Goal: Task Accomplishment & Management: Use online tool/utility

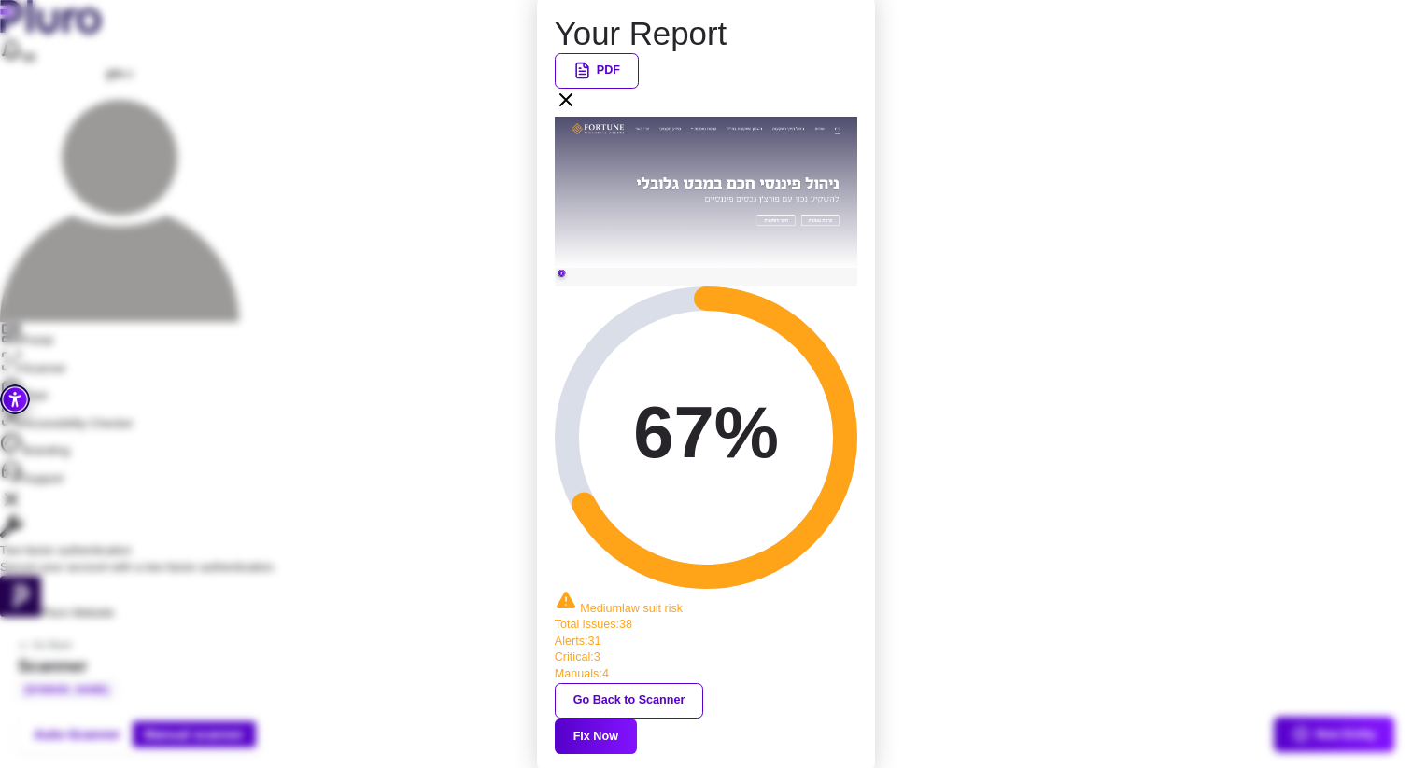
click at [637, 719] on button "Fix Now" at bounding box center [596, 736] width 82 height 35
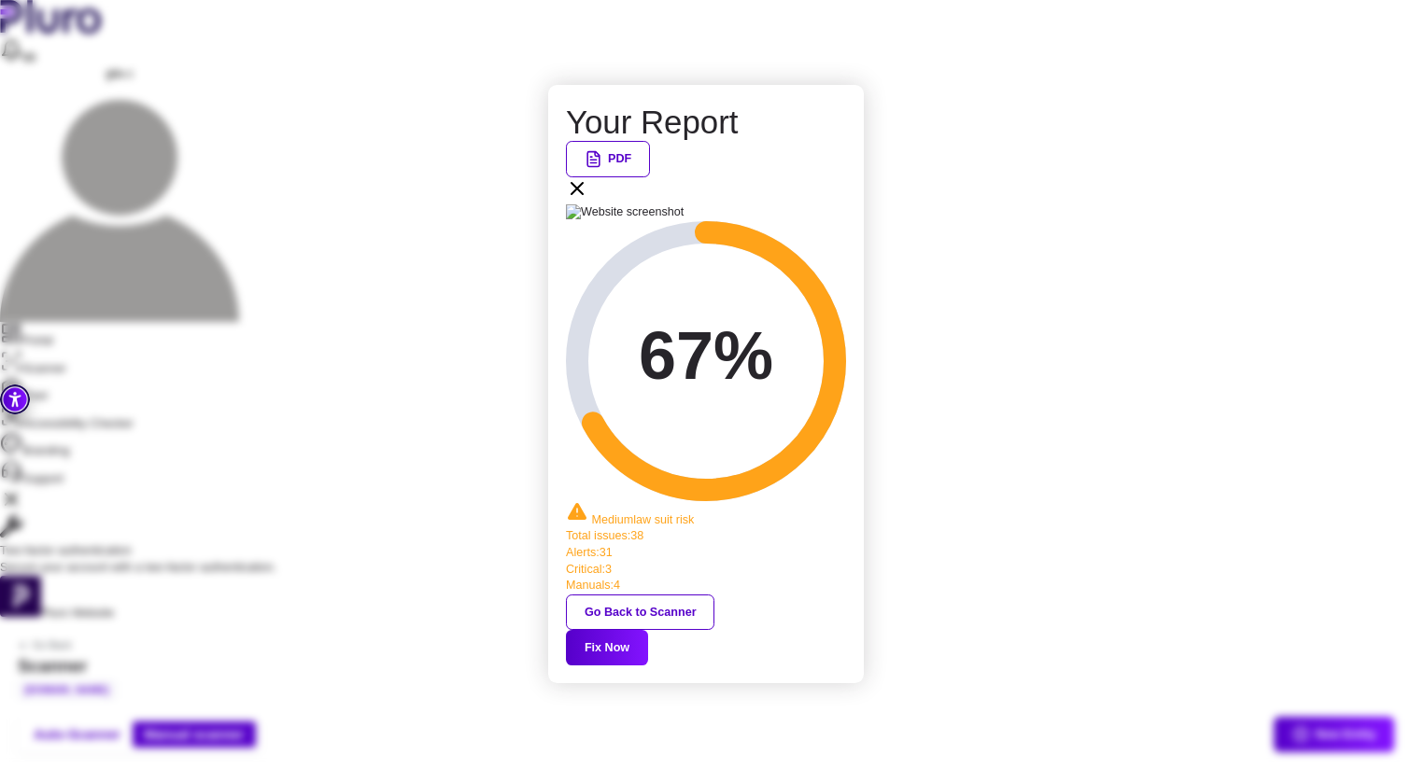
click at [583, 194] on icon at bounding box center [576, 188] width 11 height 11
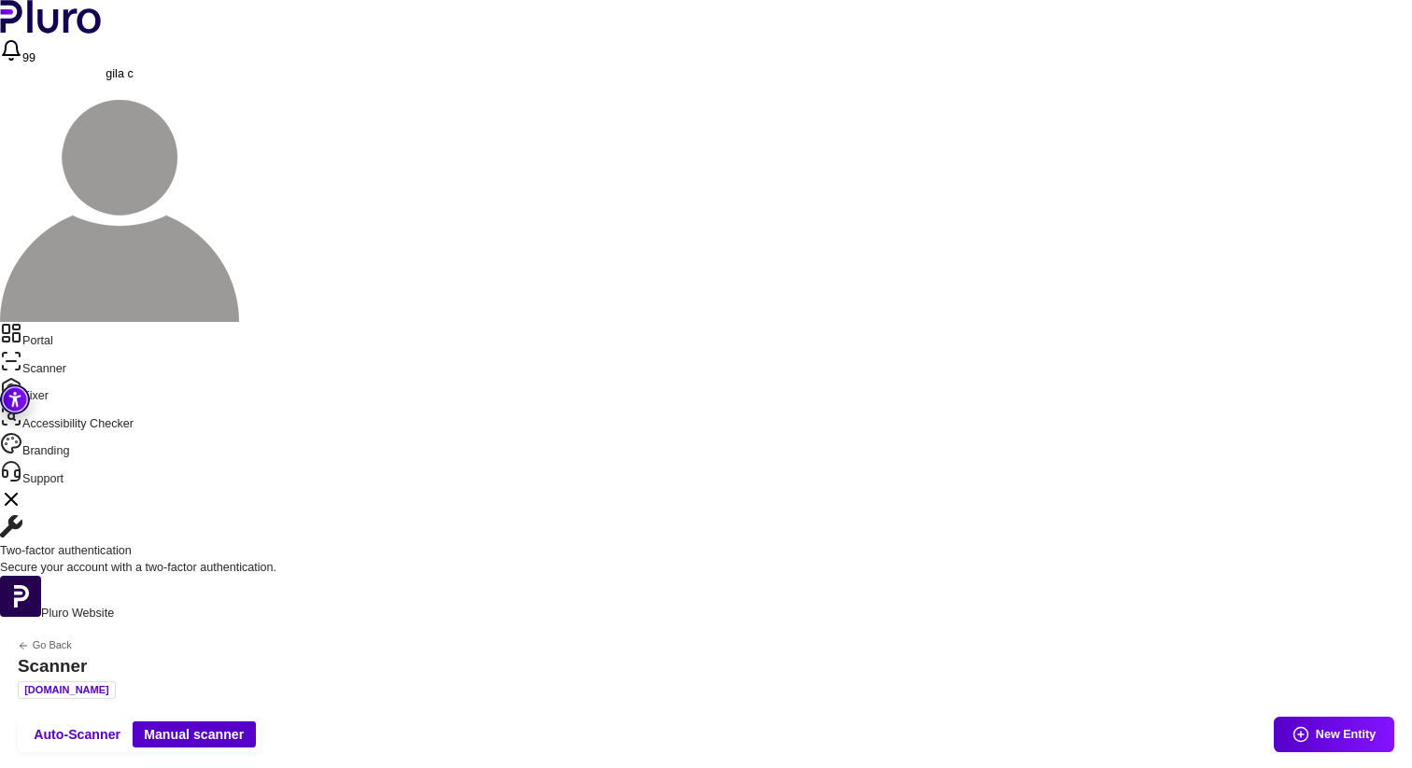
click at [43, 322] on link "Portal" at bounding box center [706, 336] width 1412 height 28
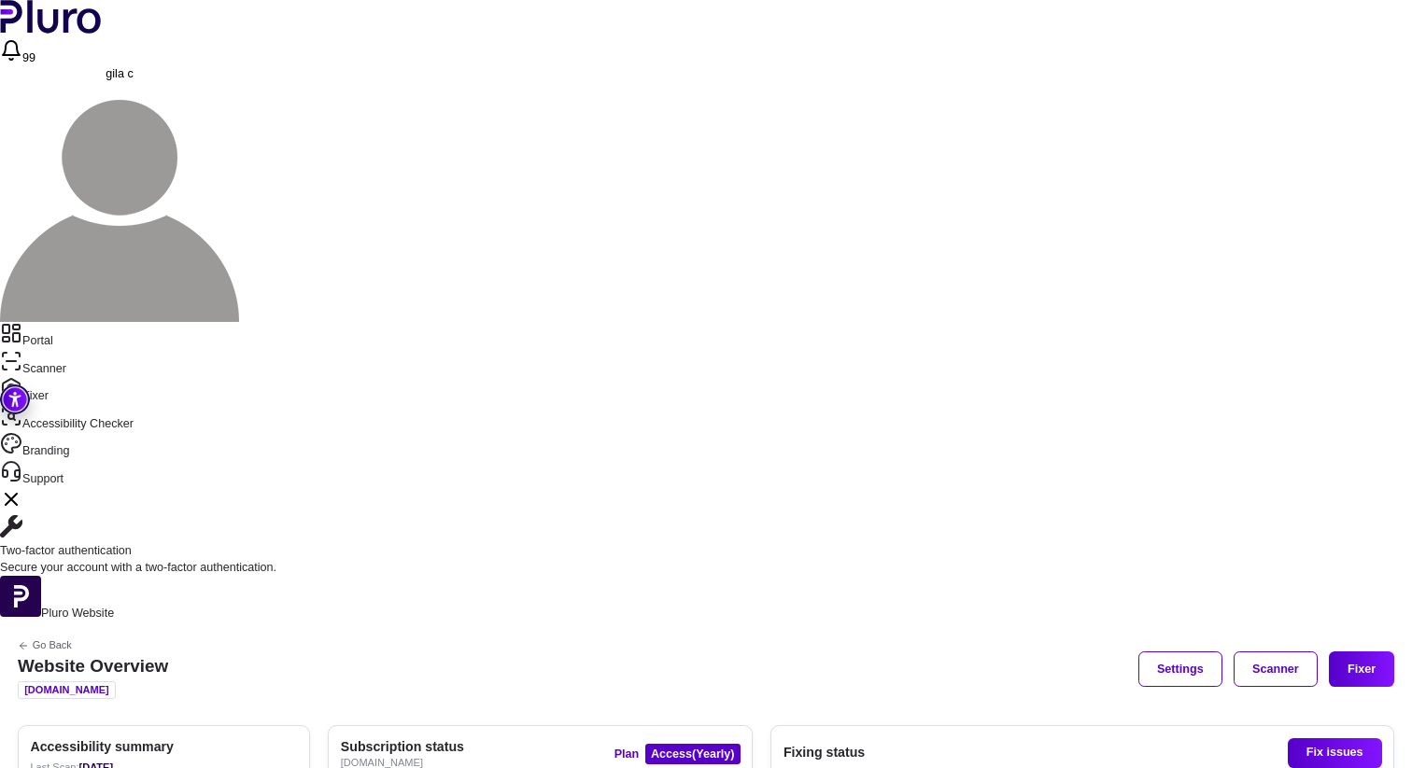
click at [78, 350] on link "Scanner" at bounding box center [706, 364] width 1412 height 28
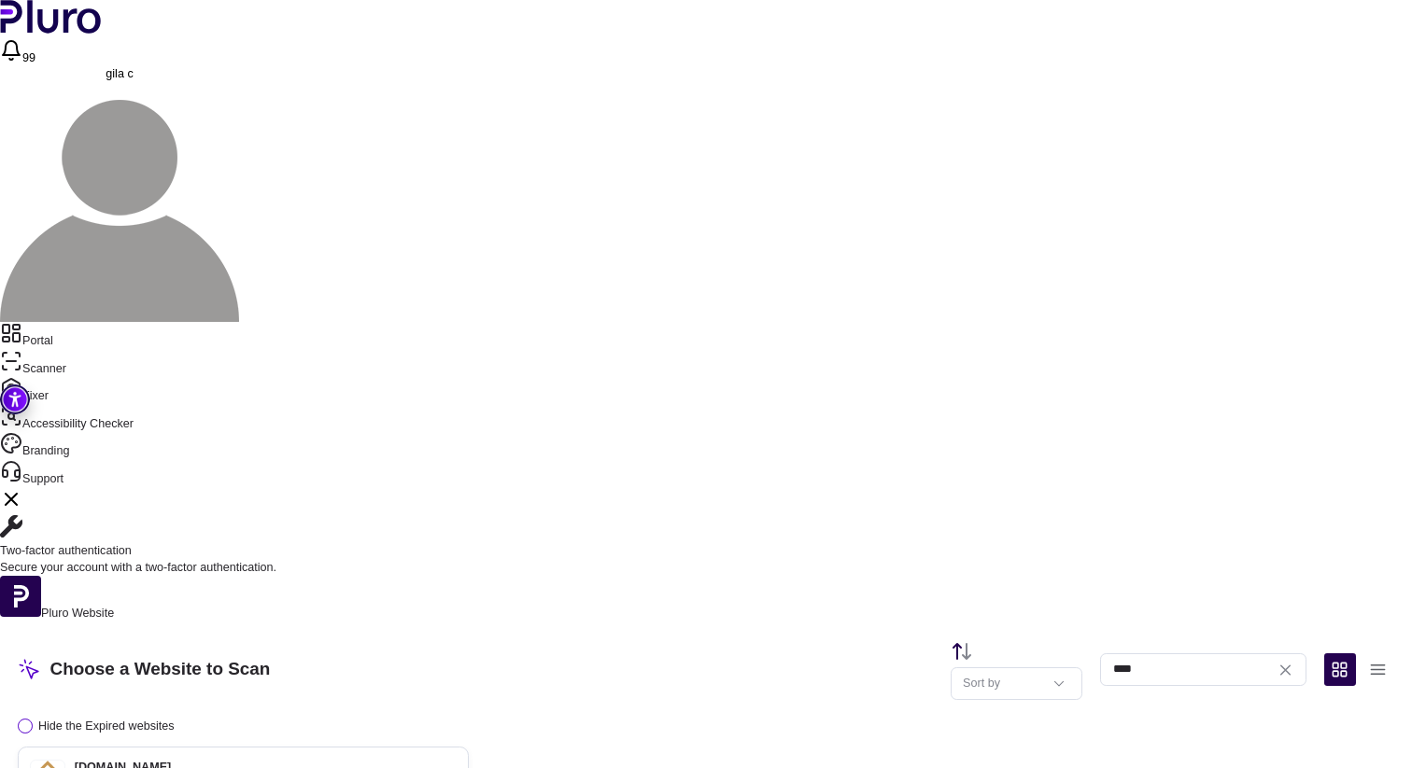
click at [456, 768] on icon at bounding box center [447, 777] width 18 height 18
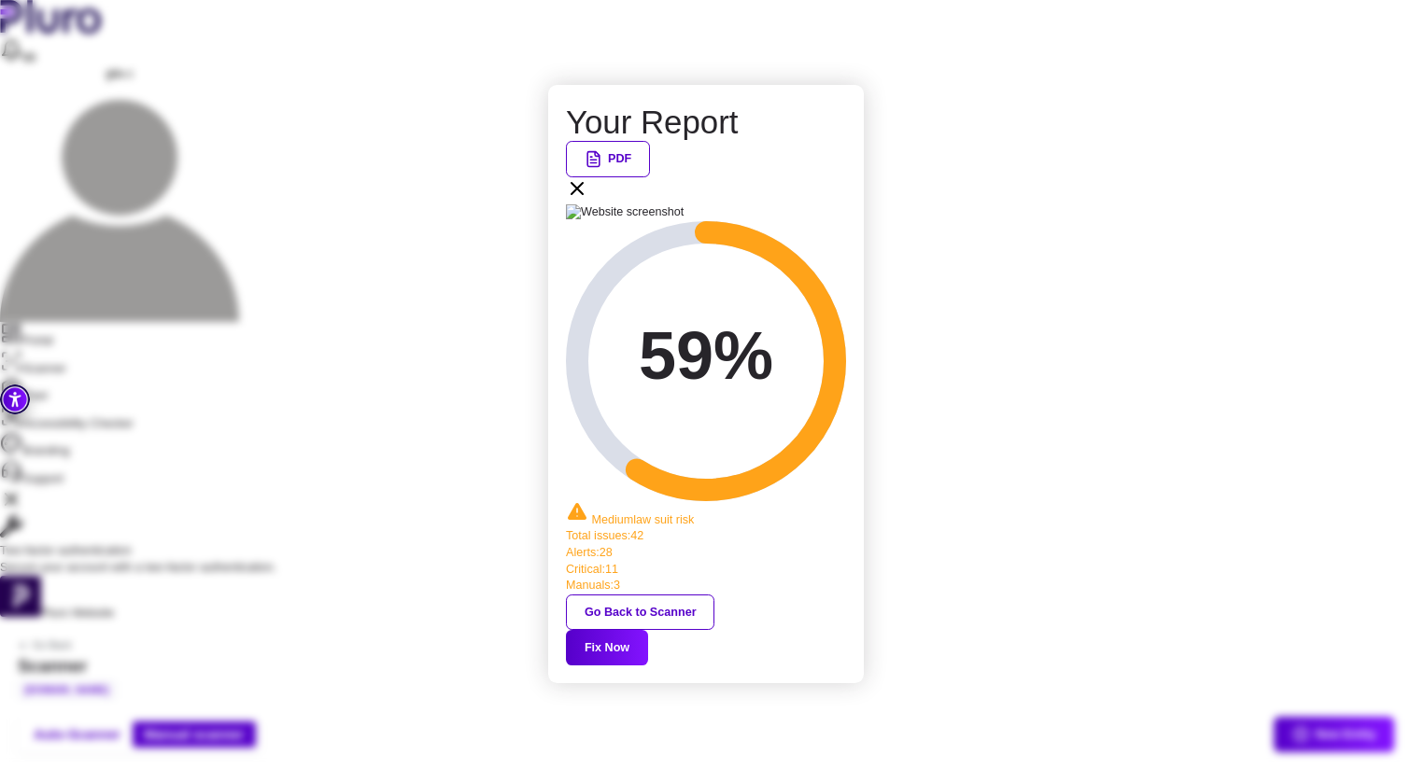
click at [648, 630] on button "Fix Now" at bounding box center [607, 647] width 82 height 35
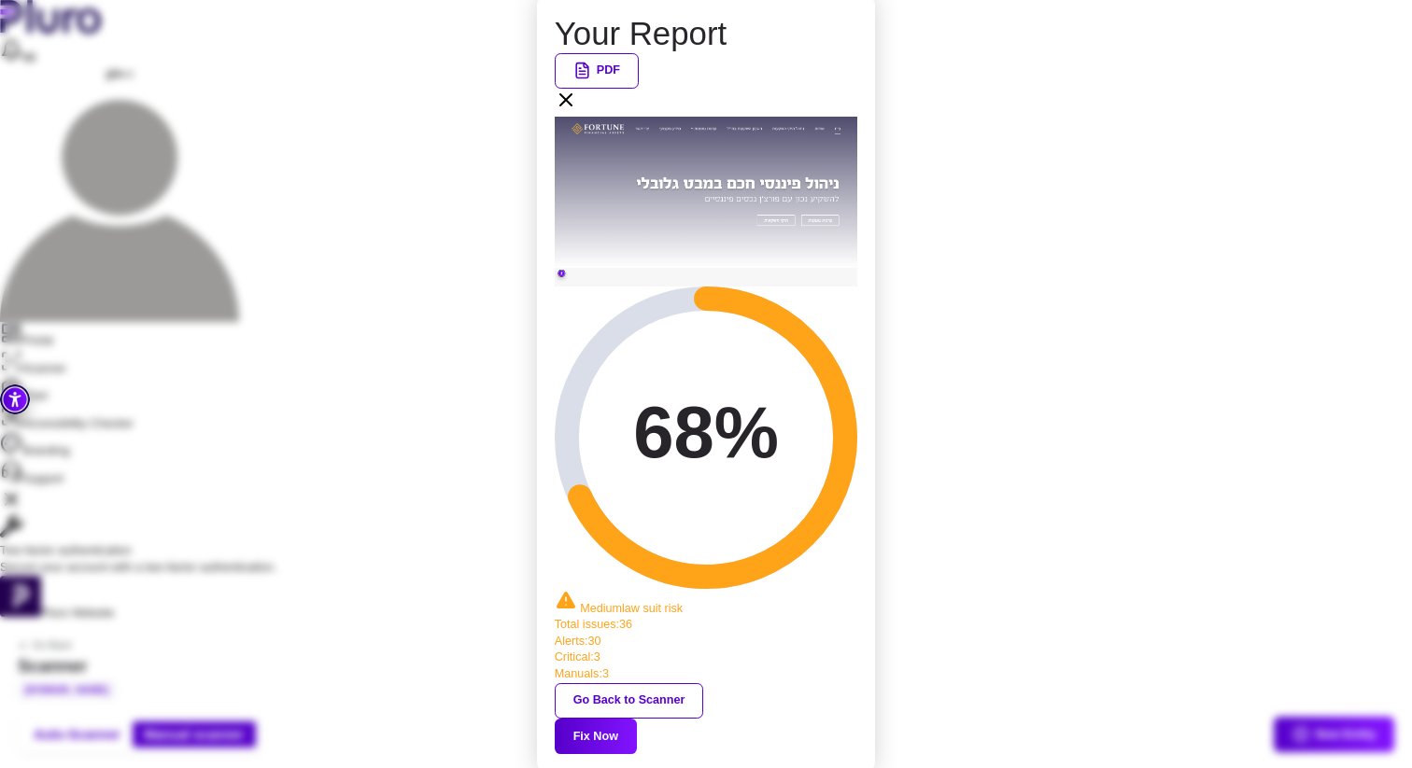
click at [637, 719] on button "Fix Now" at bounding box center [596, 736] width 82 height 35
click at [571, 106] on icon at bounding box center [565, 99] width 11 height 11
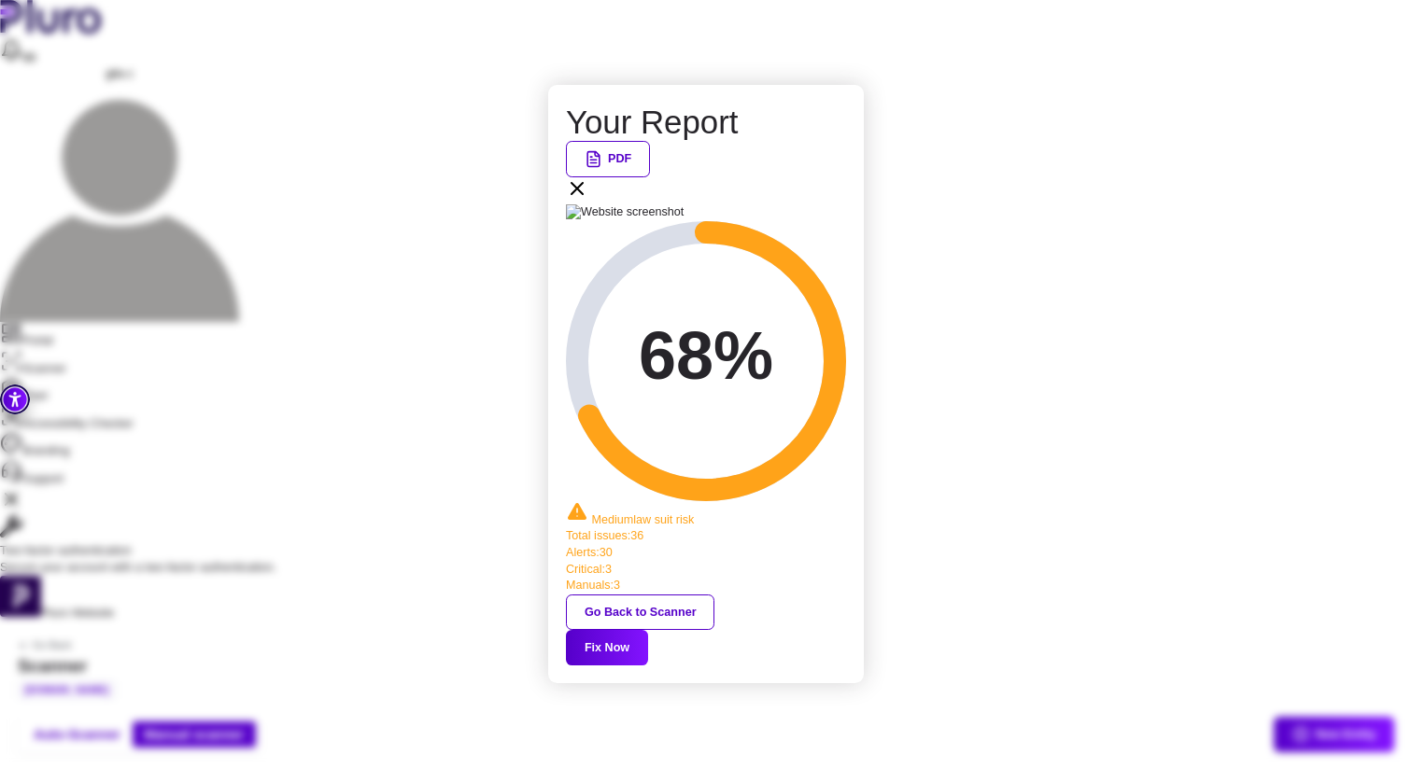
click at [648, 630] on button "Fix Now" at bounding box center [607, 647] width 82 height 35
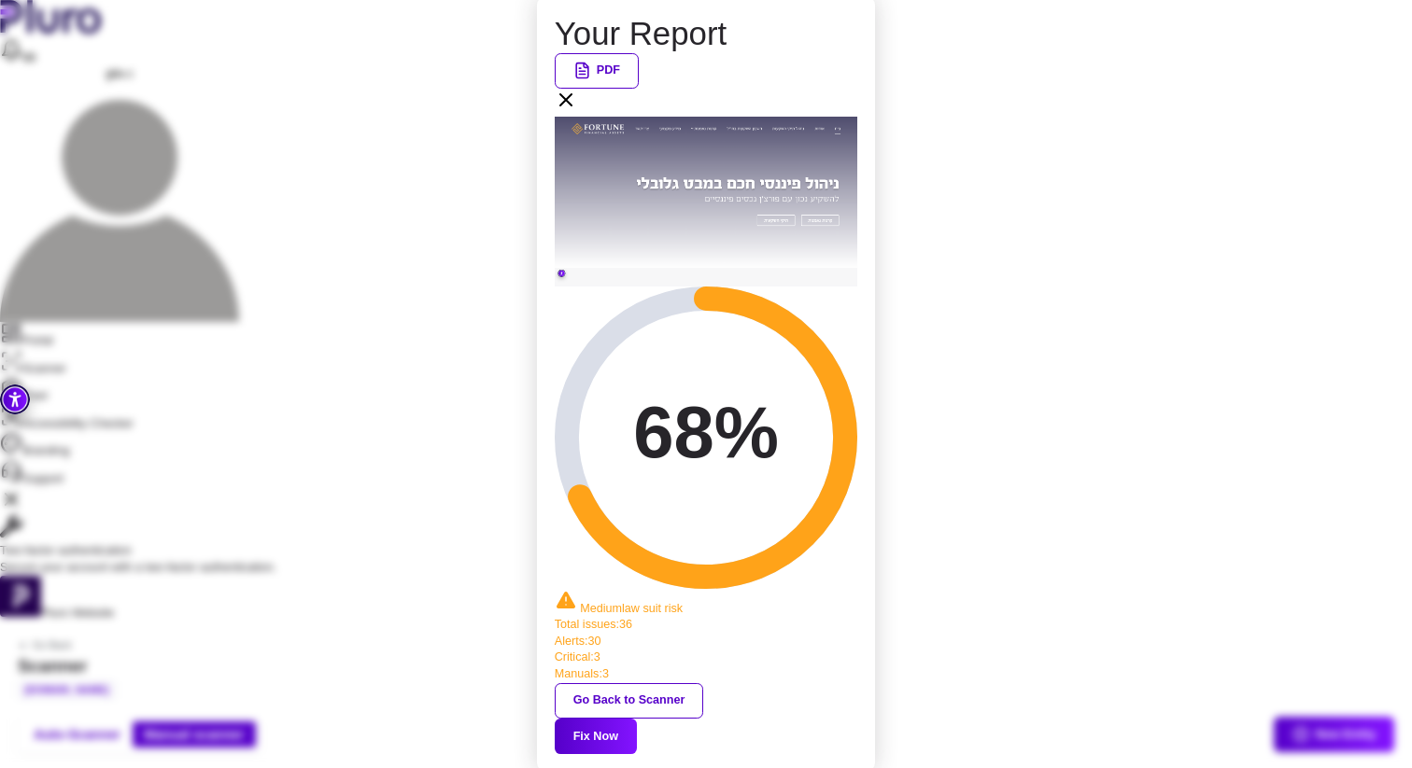
click at [577, 111] on icon at bounding box center [566, 100] width 22 height 22
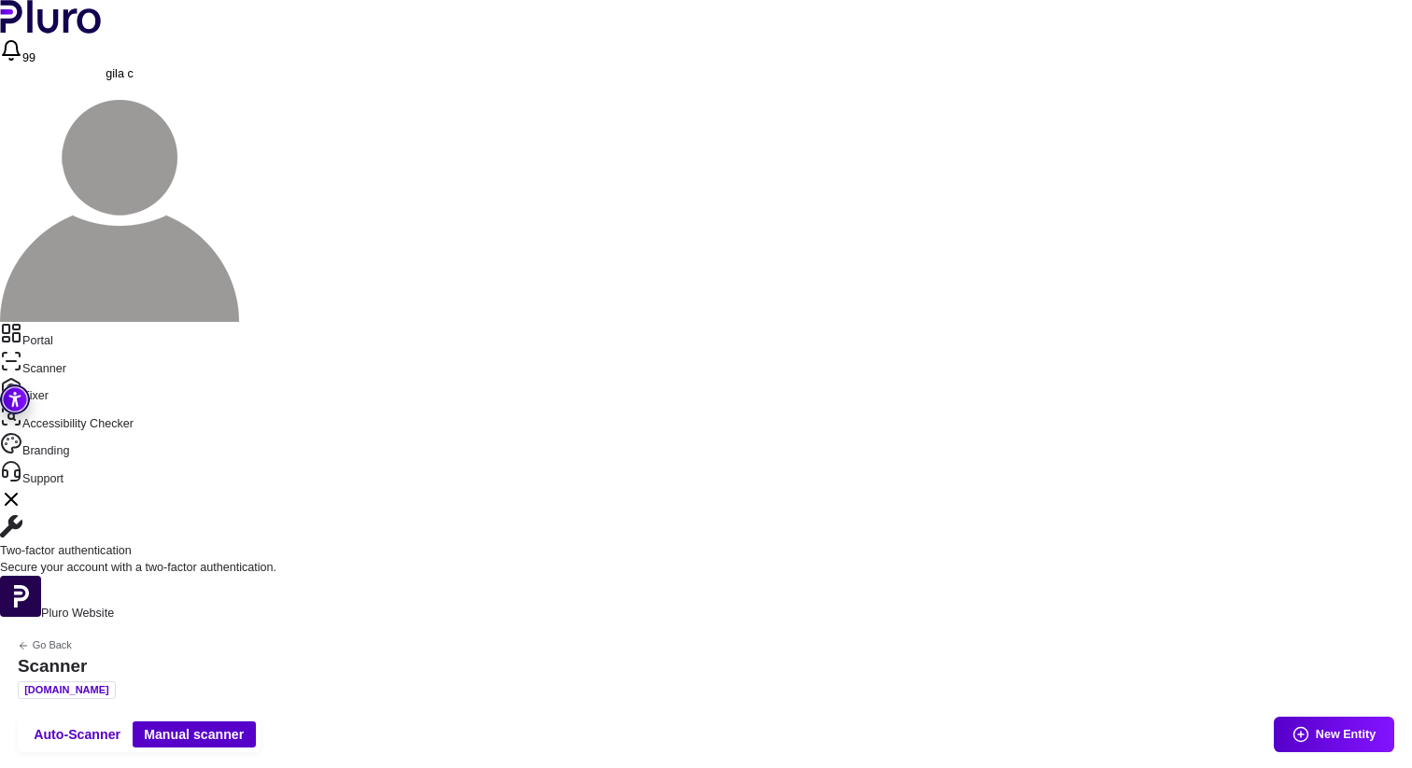
click at [528, 353] on button "Scan" at bounding box center [528, 355] width 108 height 35
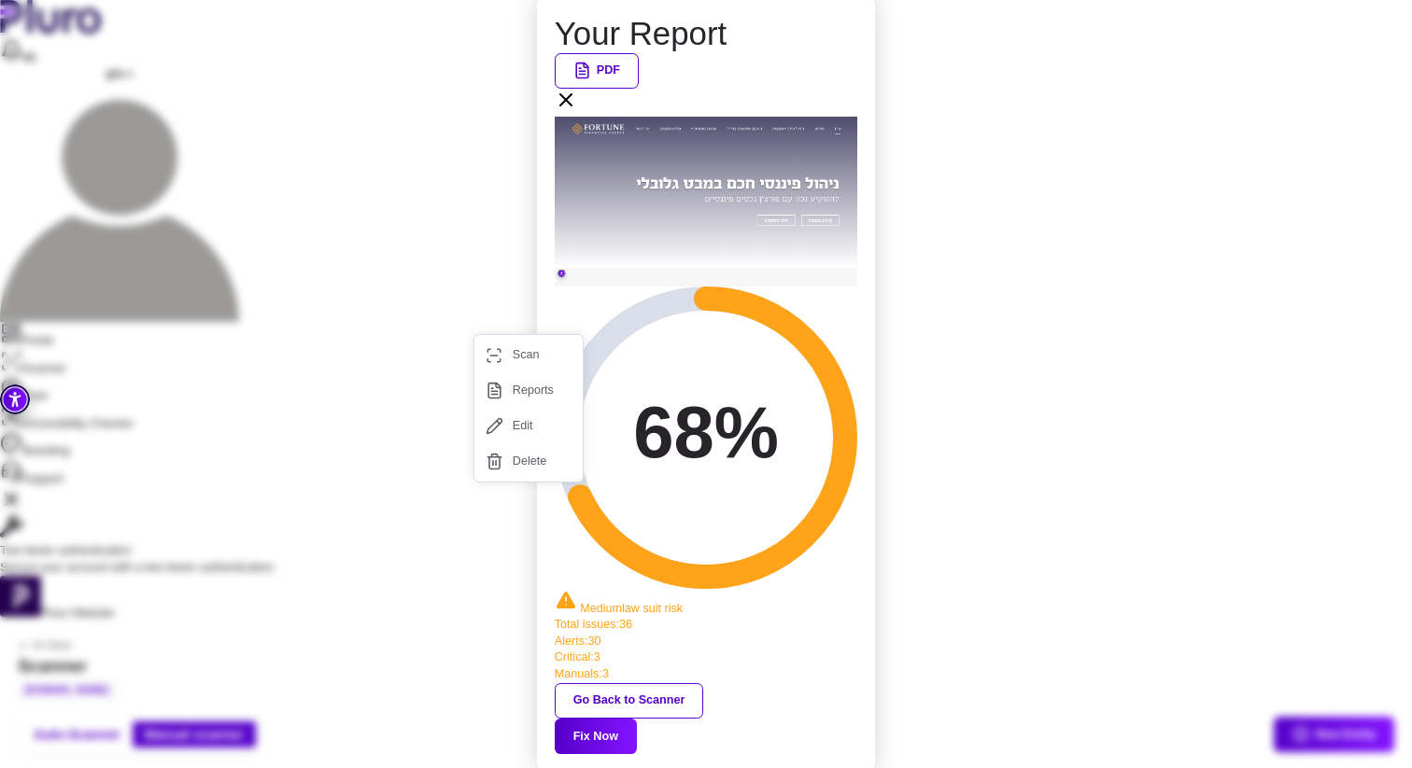
click at [637, 719] on button "Fix Now" at bounding box center [596, 736] width 82 height 35
click at [66, 104] on div "Your Report PDF 68% Medium law suit risk Total issues : 36 Alerts : 30 Critical…" at bounding box center [706, 384] width 1412 height 768
click at [577, 111] on icon at bounding box center [566, 100] width 22 height 22
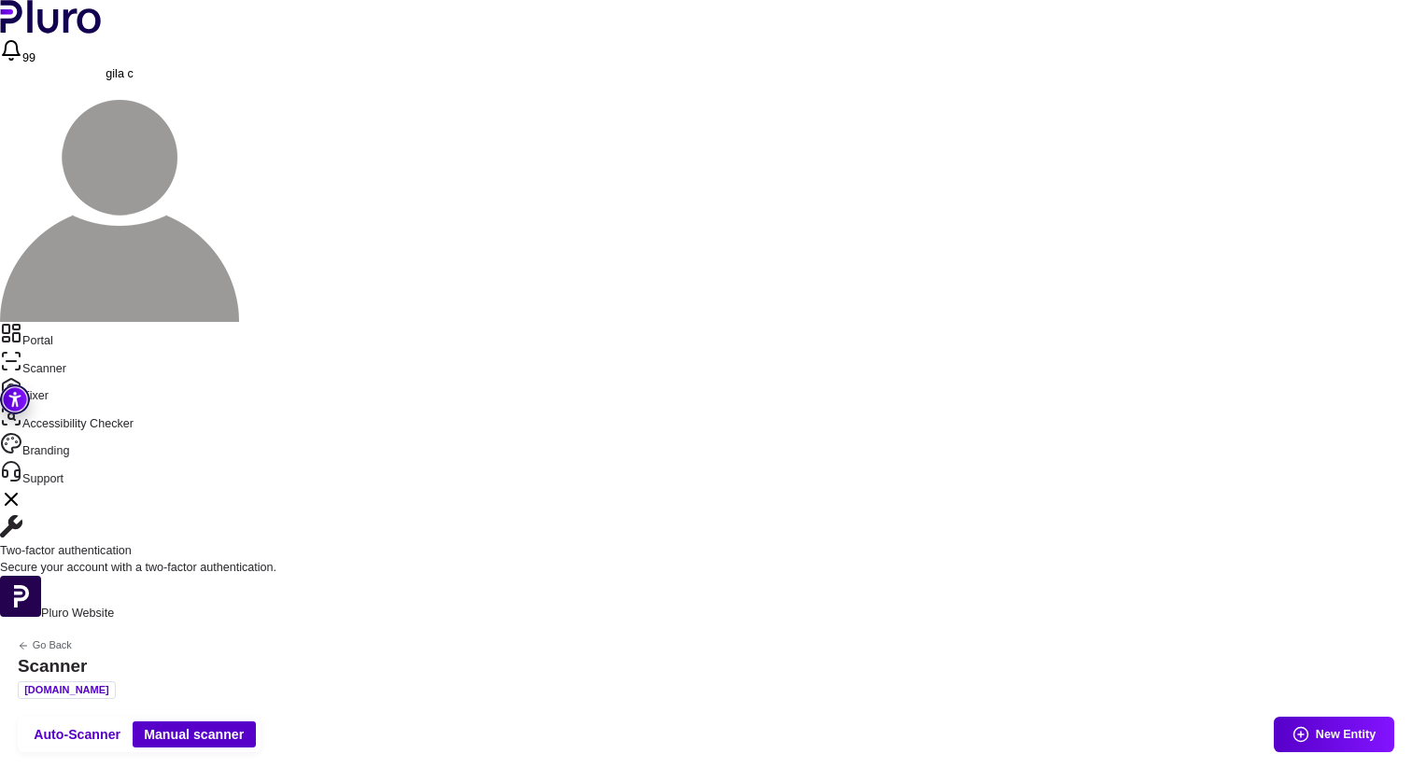
click at [118, 322] on link "Portal" at bounding box center [706, 336] width 1412 height 28
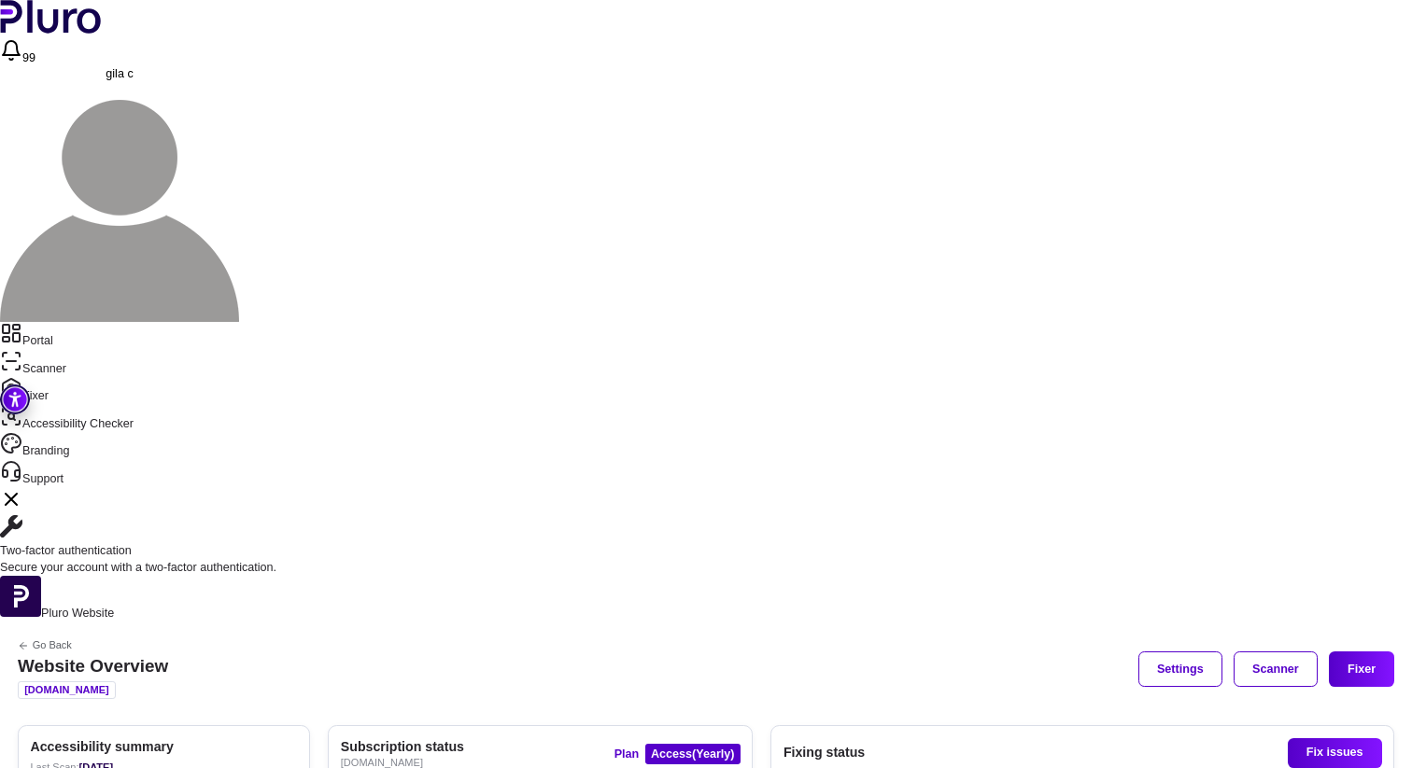
click at [78, 350] on link "Scanner" at bounding box center [706, 364] width 1412 height 28
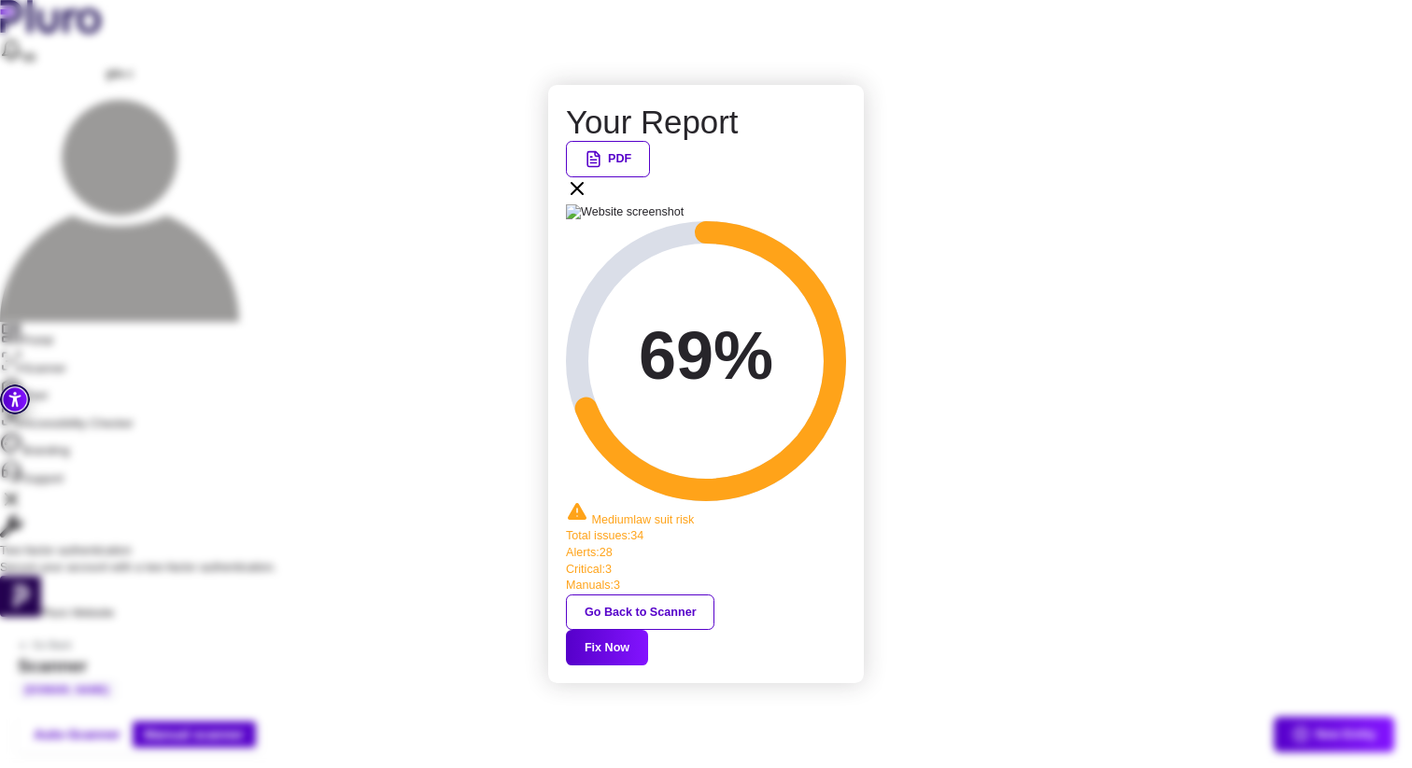
click at [648, 630] on button "Fix Now" at bounding box center [607, 647] width 82 height 35
click at [846, 204] on div "PDF" at bounding box center [706, 172] width 280 height 63
click at [845, 204] on div "PDF" at bounding box center [706, 172] width 280 height 63
click at [588, 200] on icon at bounding box center [577, 188] width 22 height 22
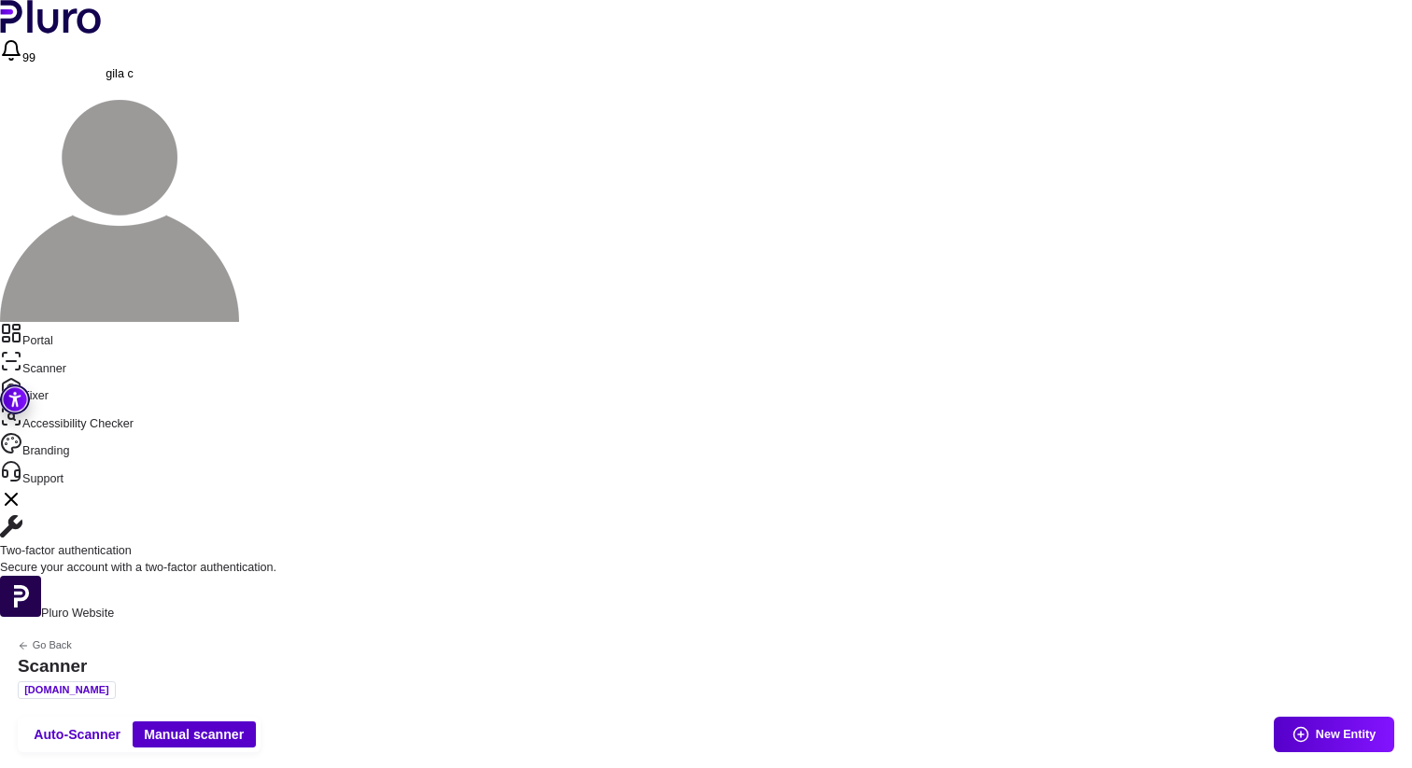
click at [528, 366] on button "Scan" at bounding box center [528, 355] width 108 height 35
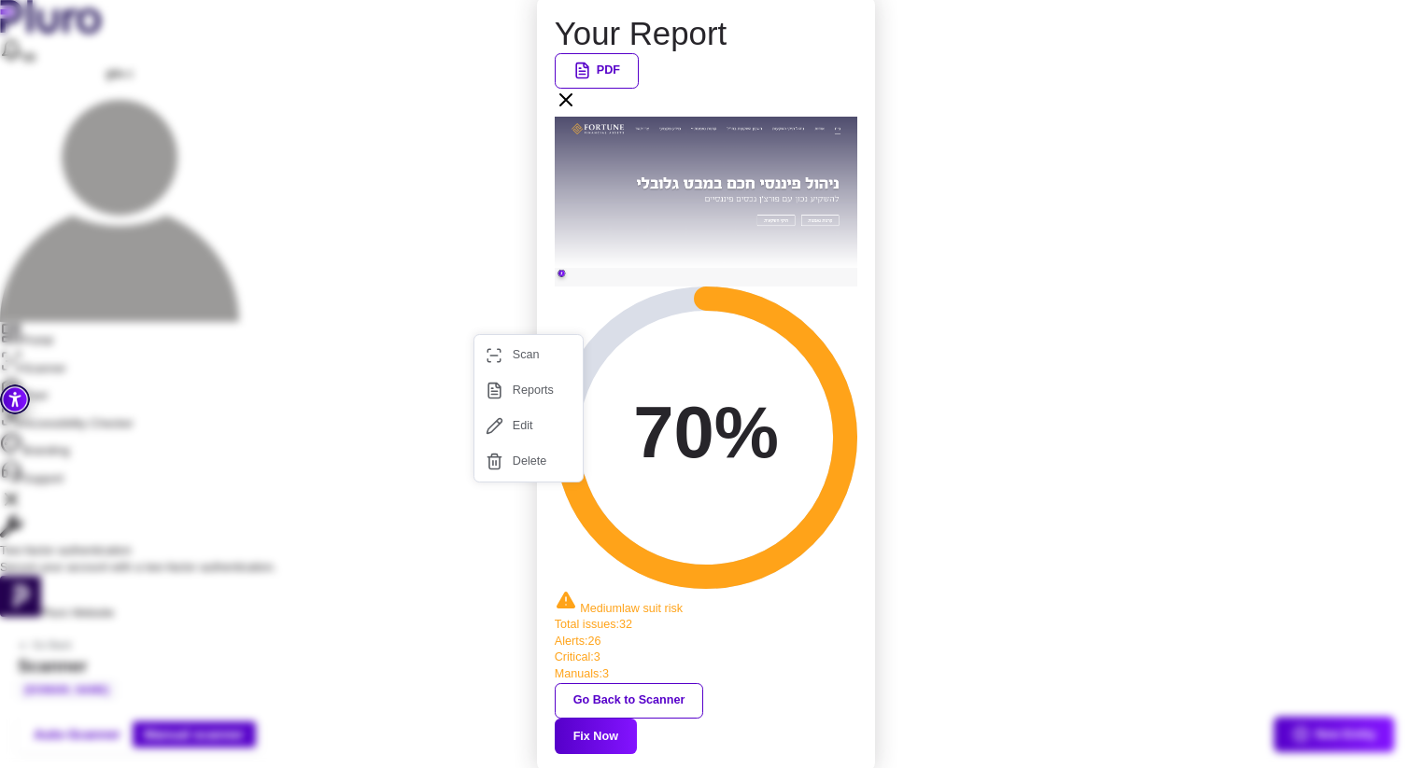
click at [650, 650] on li "Critical : 3" at bounding box center [706, 658] width 303 height 17
click at [637, 719] on button "Fix Now" at bounding box center [596, 736] width 82 height 35
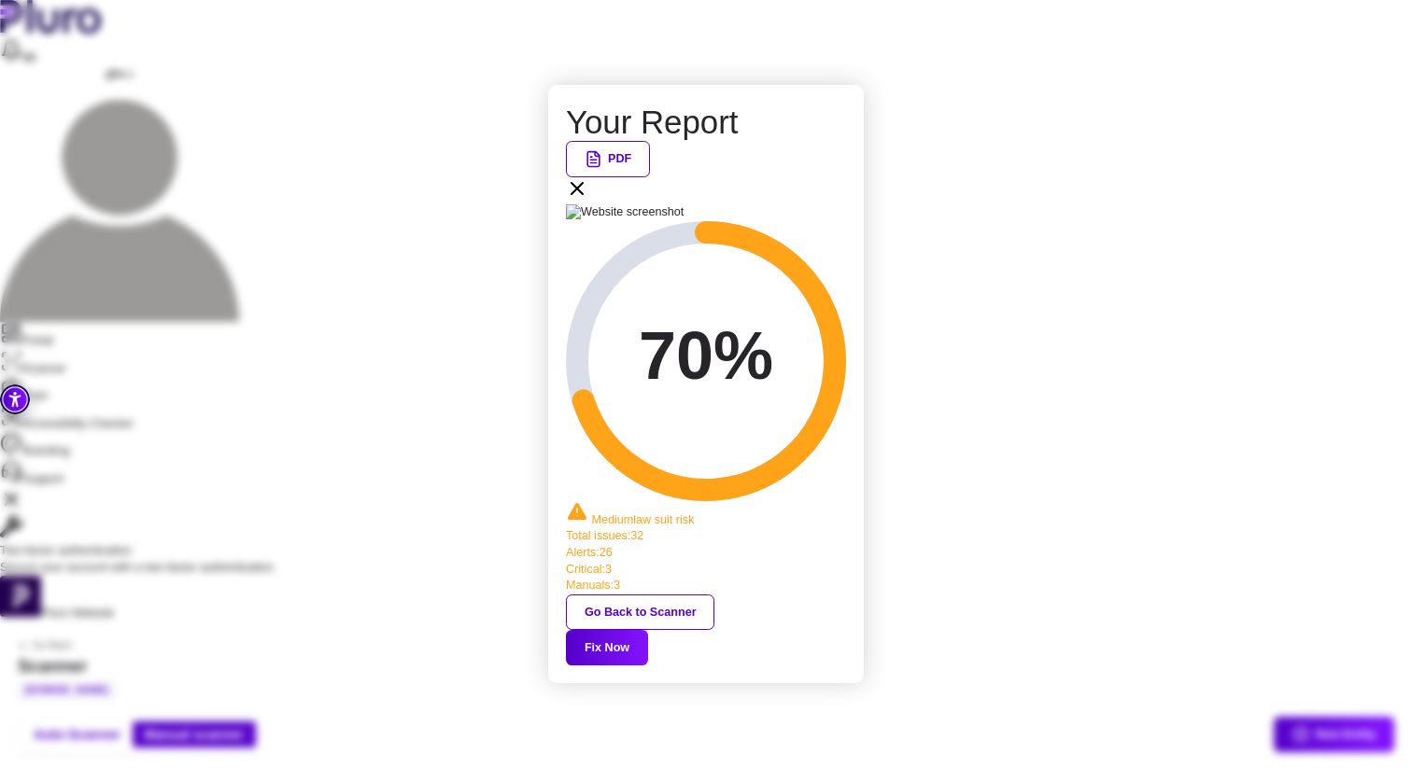
click at [588, 200] on icon at bounding box center [577, 188] width 22 height 22
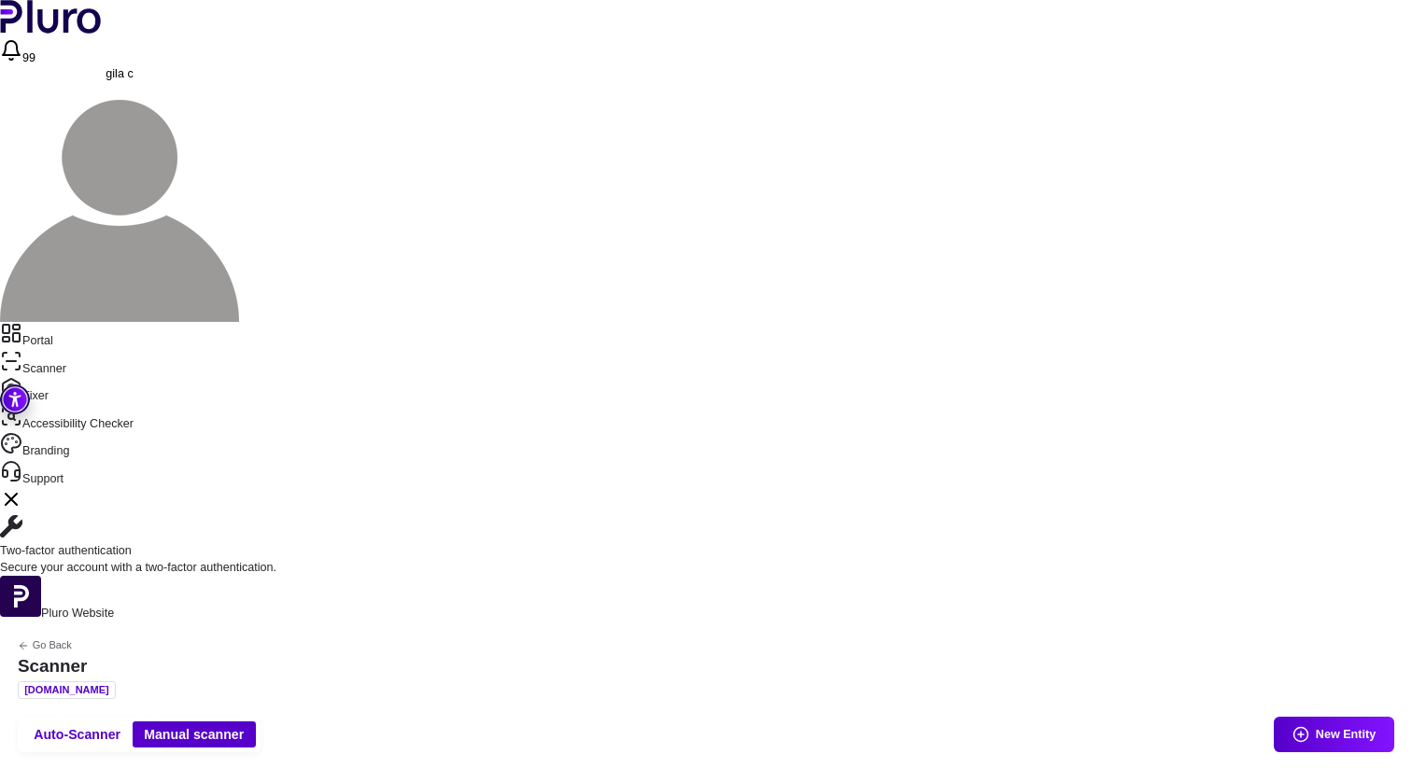
click at [100, 322] on nav "Portal Scanner Fixer Accessibility Checker Branding Support" at bounding box center [706, 405] width 1412 height 166
click at [92, 322] on link "Portal" at bounding box center [706, 336] width 1412 height 28
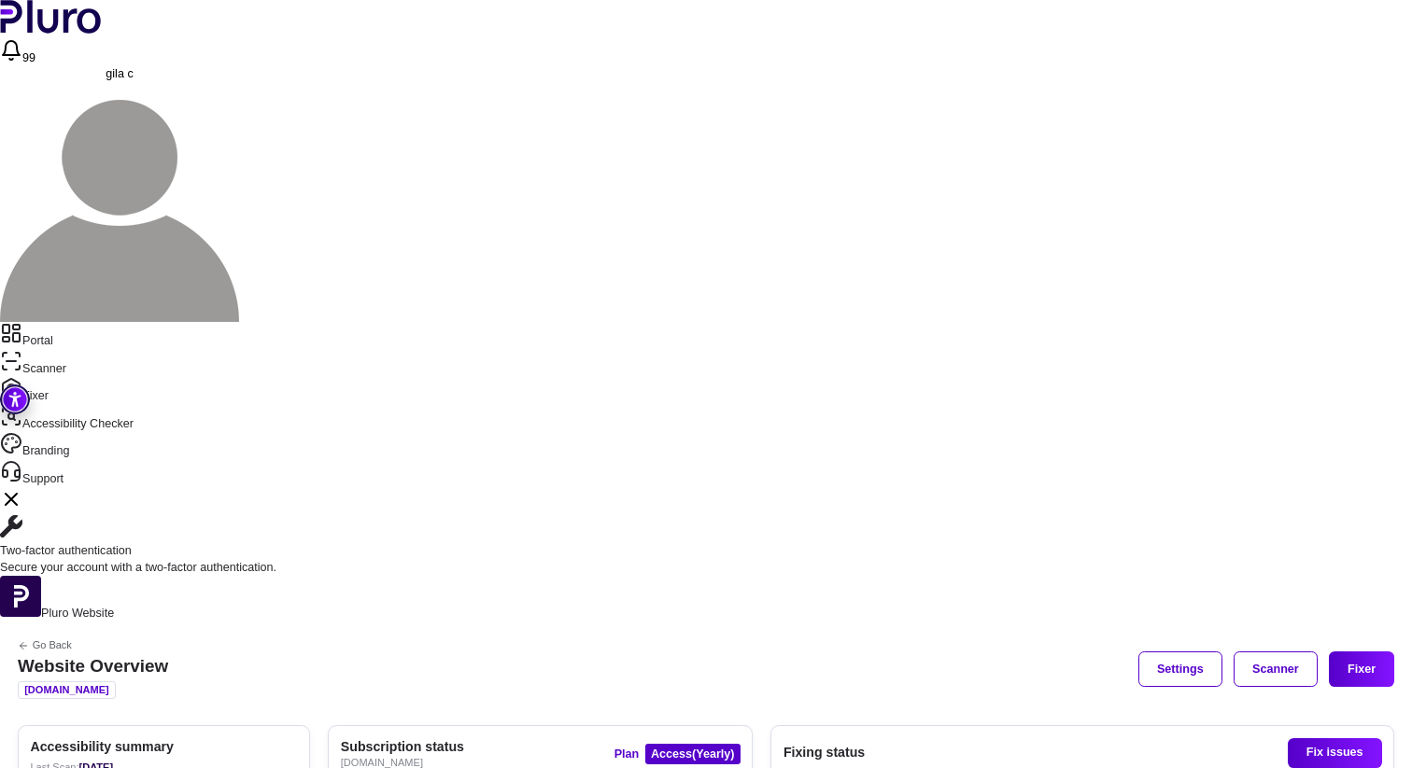
click at [93, 350] on link "Scanner" at bounding box center [706, 364] width 1412 height 28
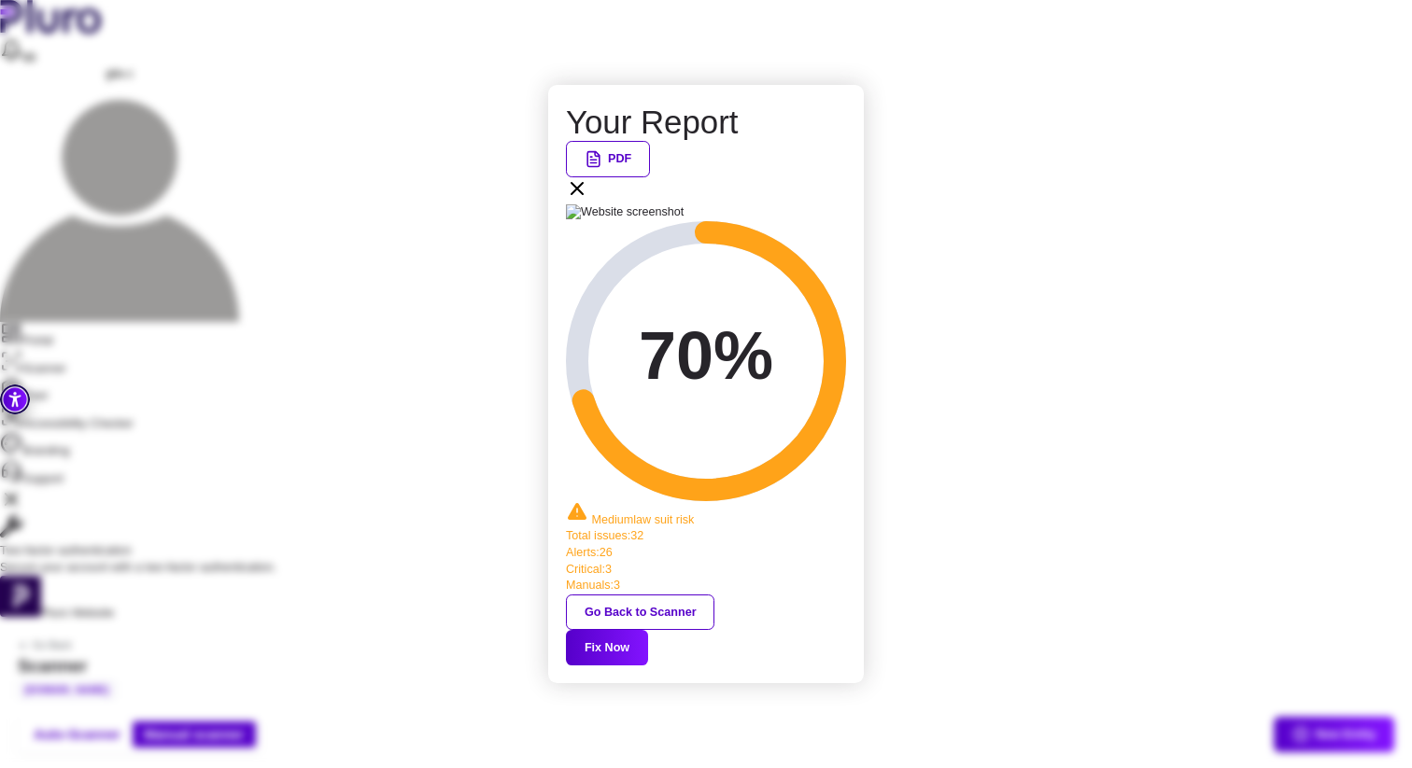
click at [588, 200] on icon at bounding box center [577, 188] width 22 height 22
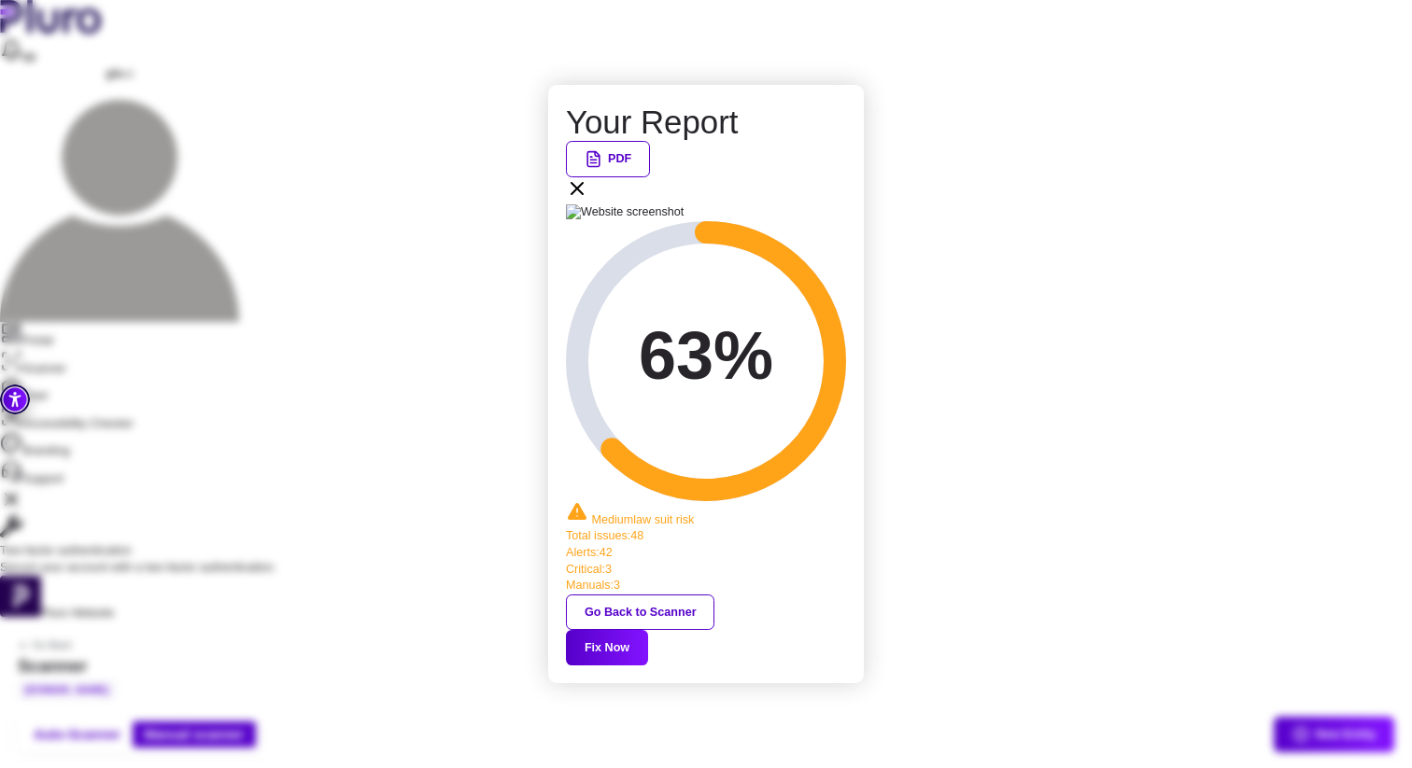
click at [648, 630] on button "Fix Now" at bounding box center [607, 647] width 82 height 35
